Goal: Find specific page/section: Find specific page/section

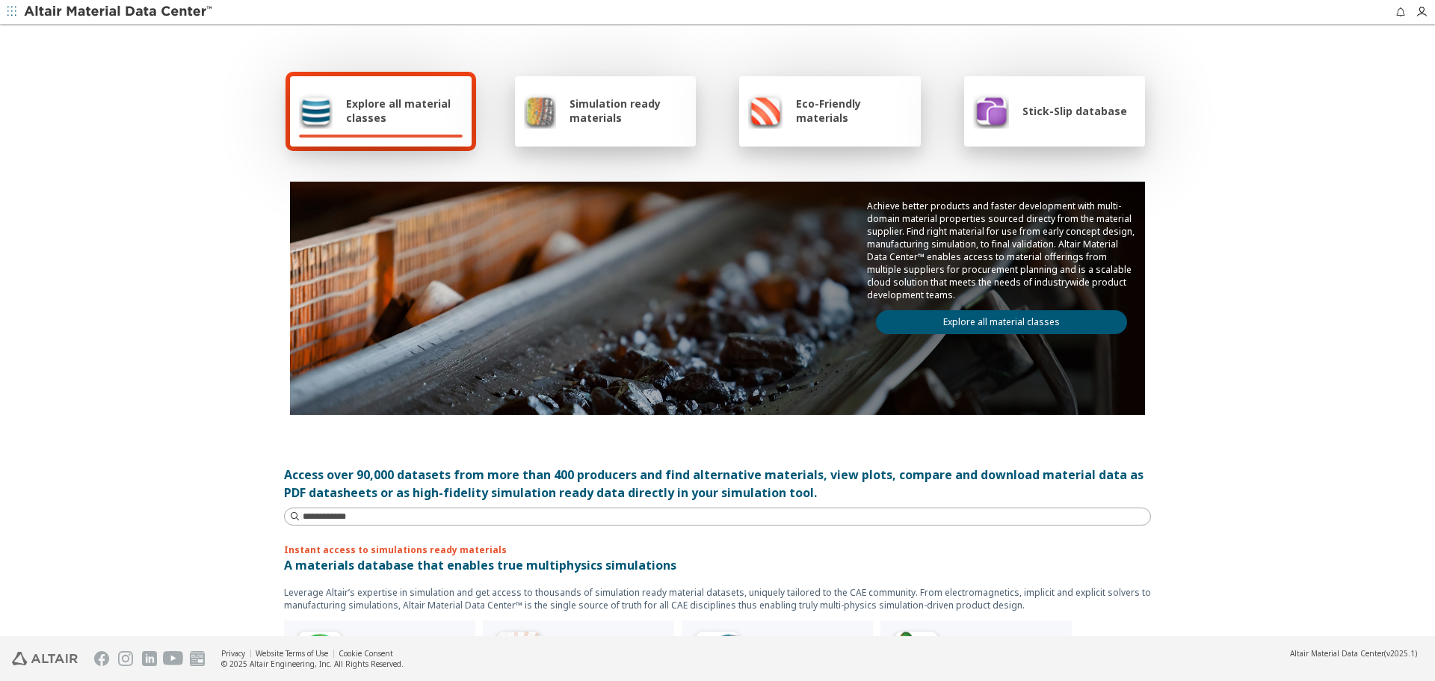
click at [1014, 327] on link "Explore all material classes" at bounding box center [1001, 322] width 251 height 24
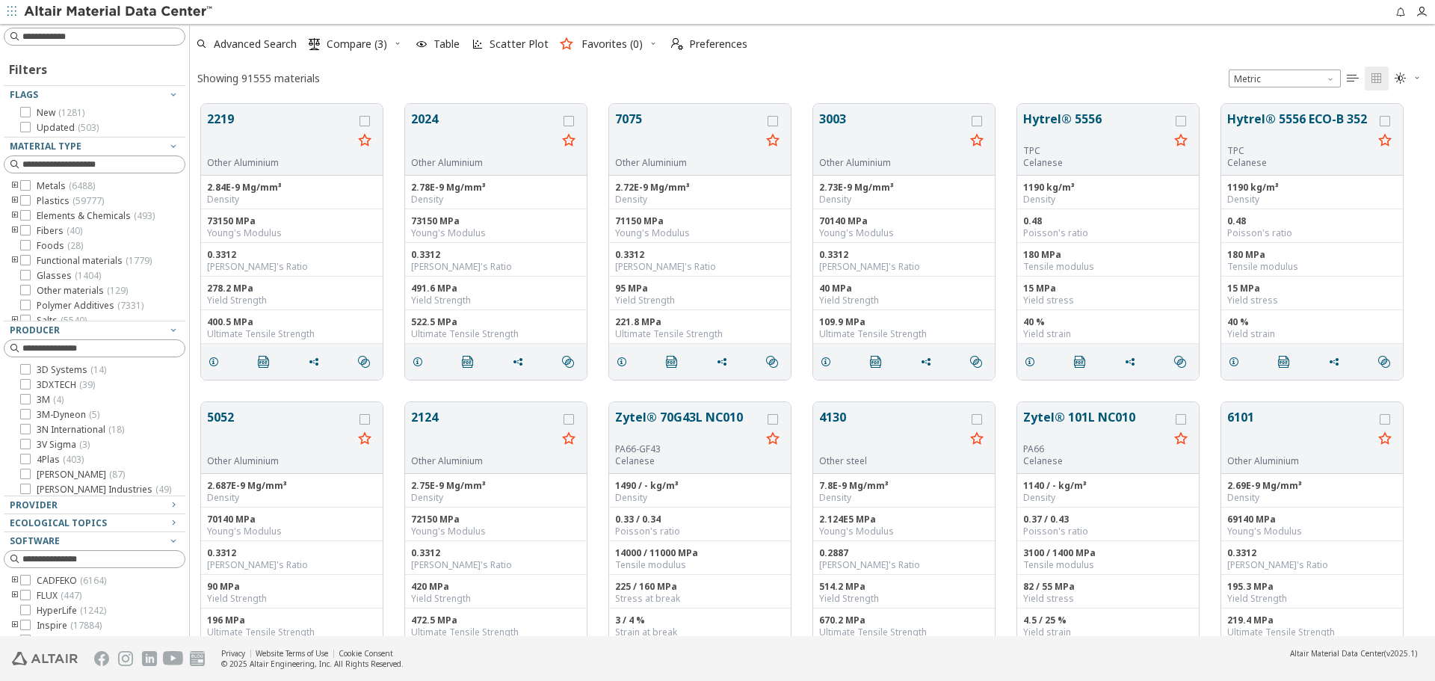
click at [398, 46] on icon "button" at bounding box center [397, 43] width 9 height 9
click at [407, 73] on span "Clear Selections" at bounding box center [378, 73] width 103 height 24
